Goal: Task Accomplishment & Management: Manage account settings

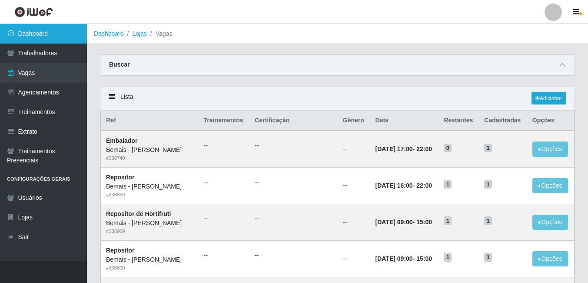
click at [41, 30] on link "Dashboard" at bounding box center [43, 34] width 87 height 20
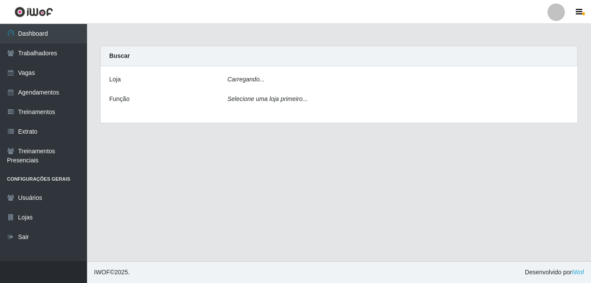
click at [38, 6] on link at bounding box center [33, 12] width 67 height 24
click at [36, 12] on img at bounding box center [33, 12] width 39 height 11
click at [28, 10] on img at bounding box center [33, 12] width 39 height 11
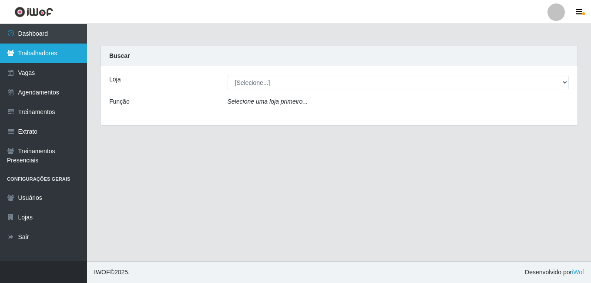
click at [30, 56] on link "Trabalhadores" at bounding box center [43, 53] width 87 height 20
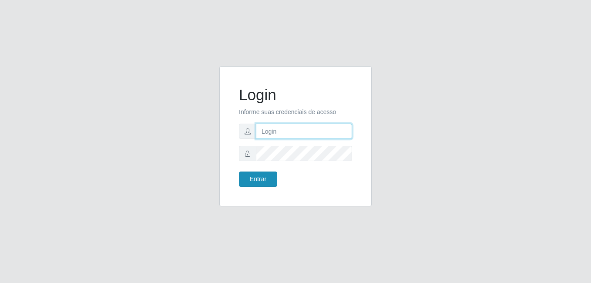
type input "andressa@bemais"
click at [248, 182] on button "Entrar" at bounding box center [258, 178] width 38 height 15
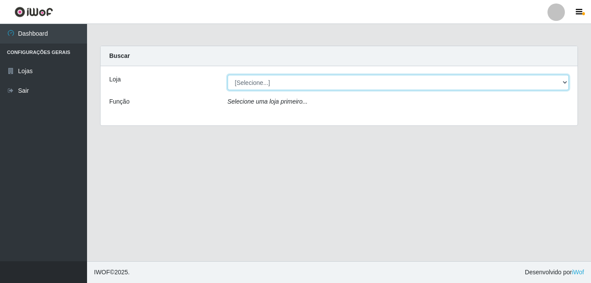
click at [251, 83] on select "[Selecione...] Bemais - Ruy Carneiro" at bounding box center [397, 82] width 341 height 15
select select "230"
click at [227, 75] on select "[Selecione...] Bemais - Ruy Carneiro" at bounding box center [397, 82] width 341 height 15
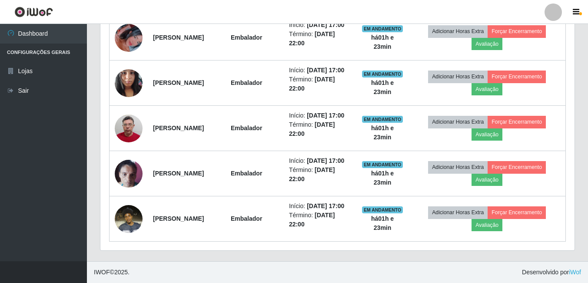
scroll to position [738, 0]
